Goal: Entertainment & Leisure: Consume media (video, audio)

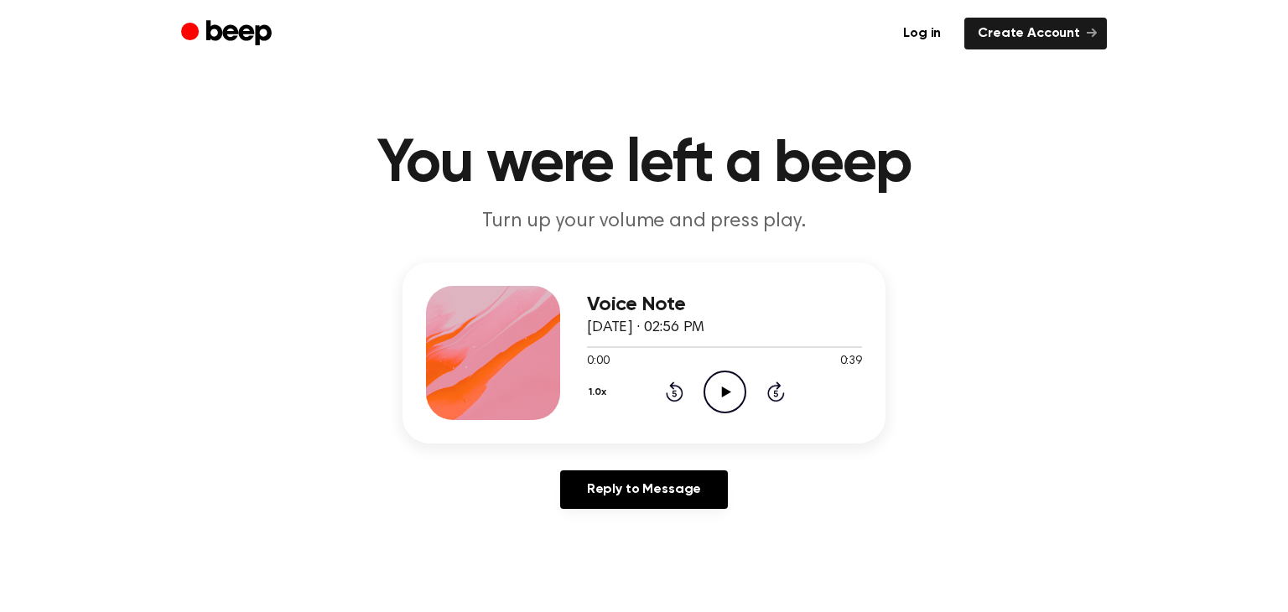
click at [719, 395] on icon "Play Audio" at bounding box center [725, 392] width 43 height 43
click at [719, 395] on icon "Pause Audio" at bounding box center [725, 392] width 43 height 43
click at [721, 394] on icon "Play Audio" at bounding box center [725, 392] width 43 height 43
click at [728, 394] on icon "Pause Audio" at bounding box center [725, 392] width 43 height 43
